Goal: Find specific page/section: Find specific page/section

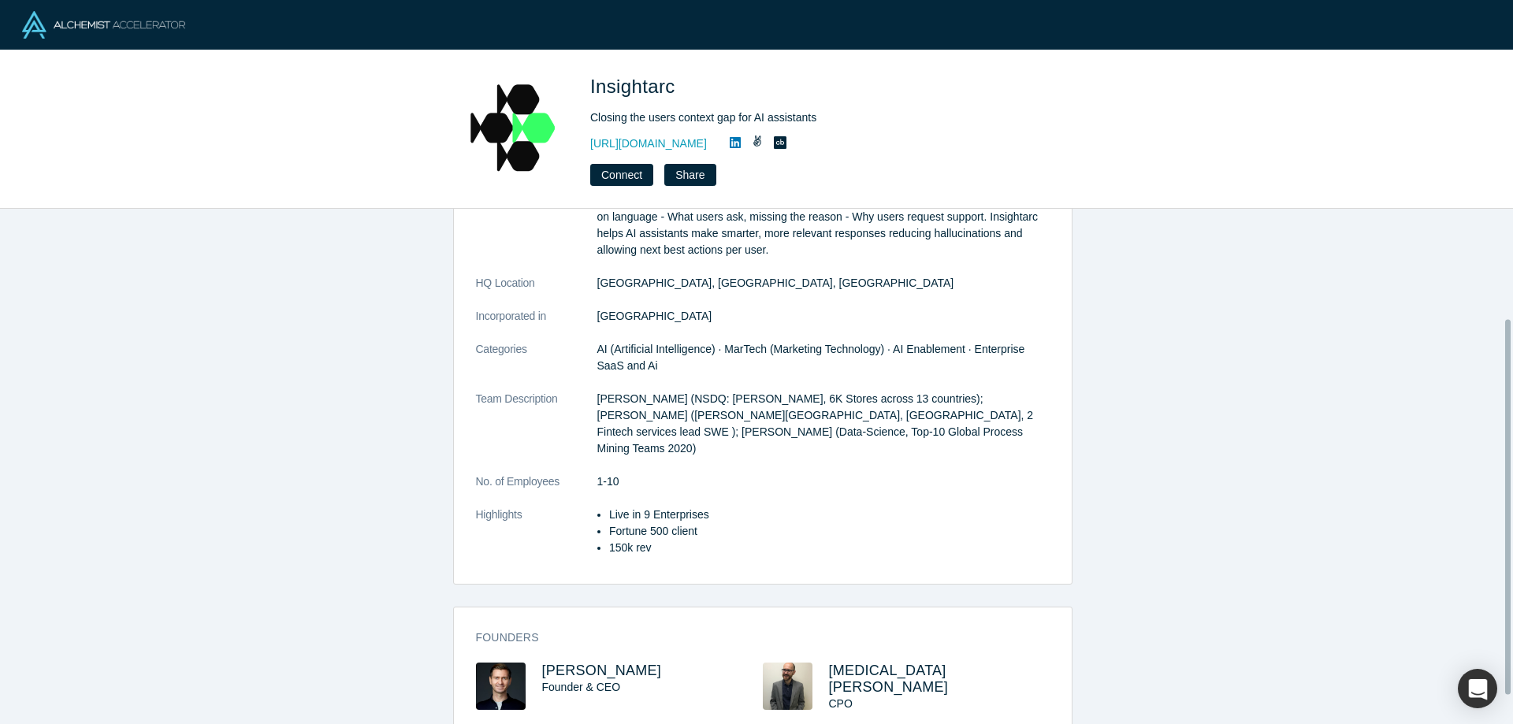
scroll to position [158, 0]
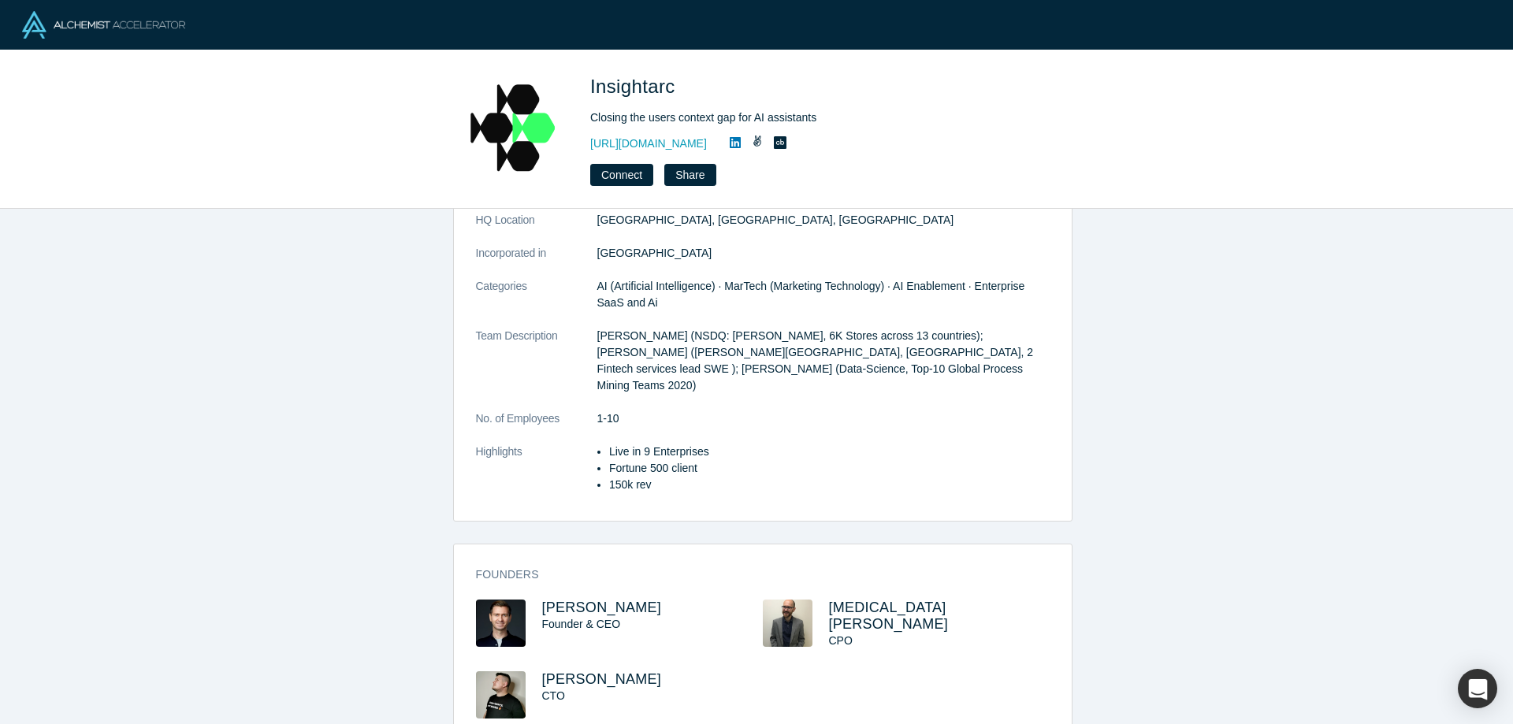
click at [774, 140] on icon at bounding box center [780, 142] width 13 height 13
drag, startPoint x: 679, startPoint y: 89, endPoint x: 594, endPoint y: 93, distance: 85.2
click at [594, 93] on span "Insightarc" at bounding box center [635, 86] width 91 height 21
click at [642, 152] on div "[URL][DOMAIN_NAME]" at bounding box center [810, 143] width 441 height 19
click at [637, 145] on link "[URL][DOMAIN_NAME]" at bounding box center [648, 144] width 117 height 17
